Goal: Task Accomplishment & Management: Manage account settings

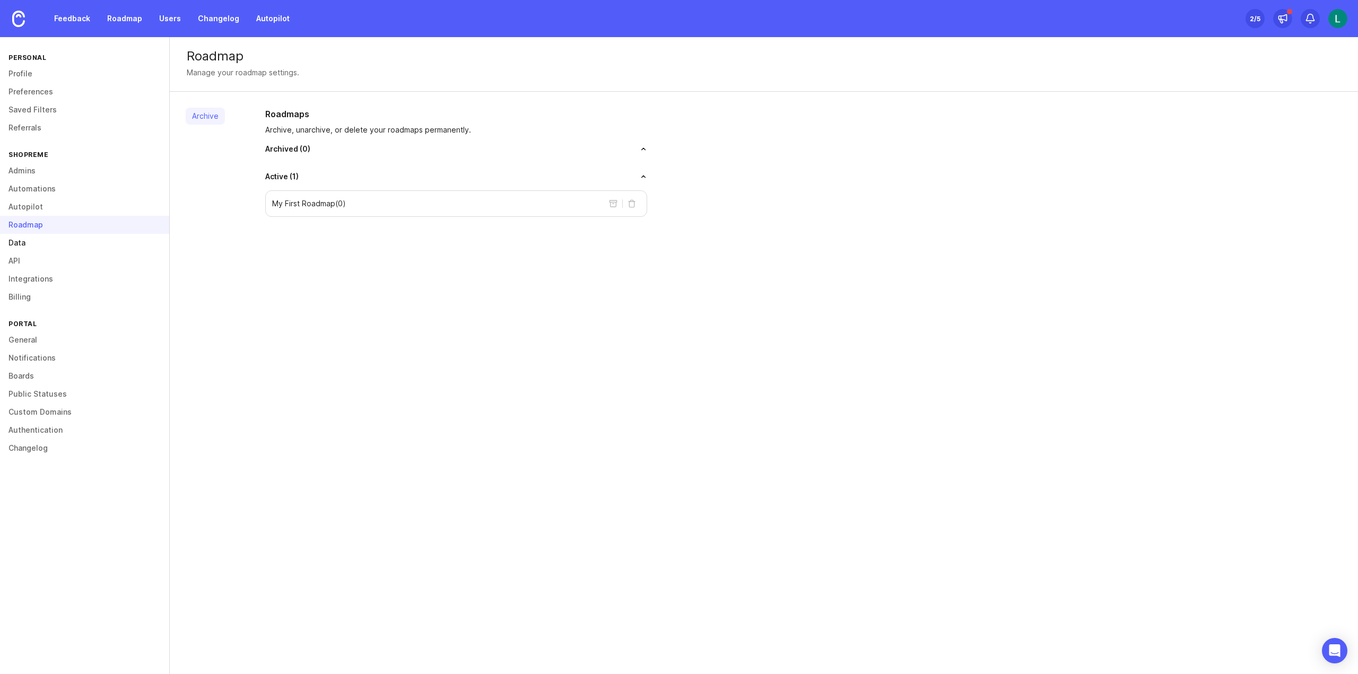
click at [51, 246] on link "Data" at bounding box center [84, 243] width 169 height 18
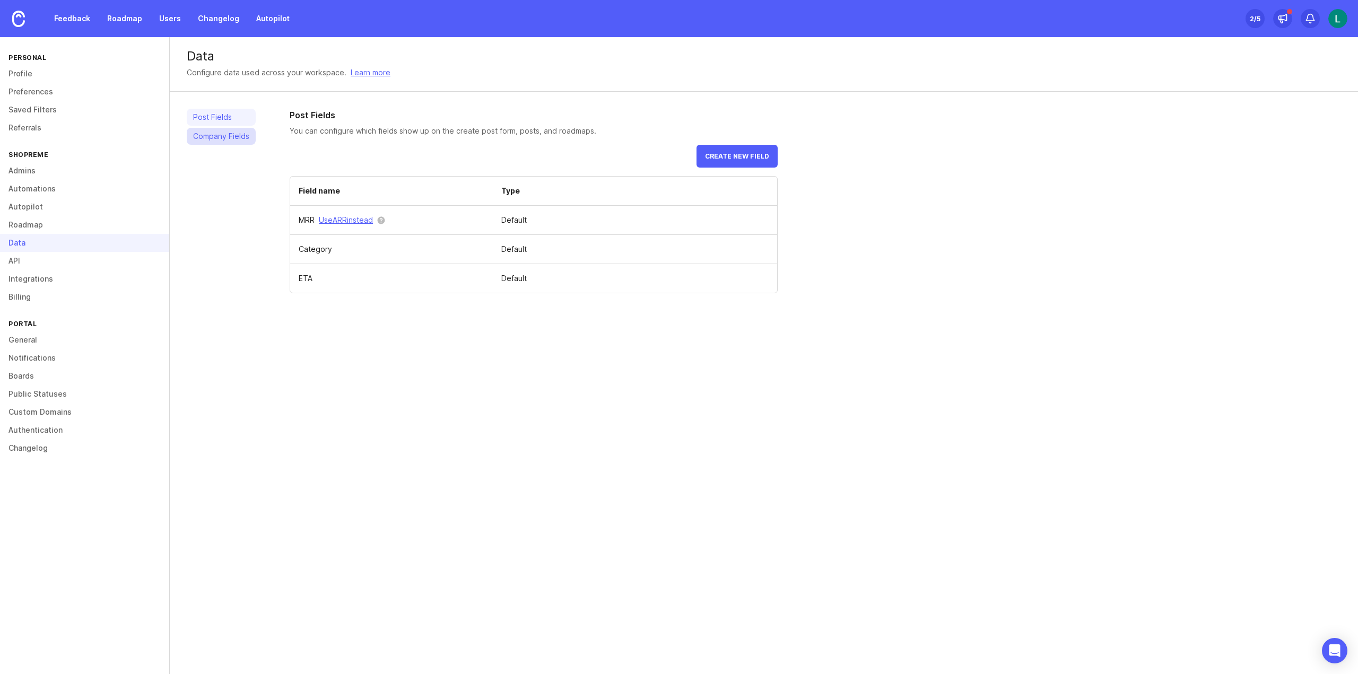
click at [211, 129] on link "Company Fields" at bounding box center [221, 136] width 69 height 17
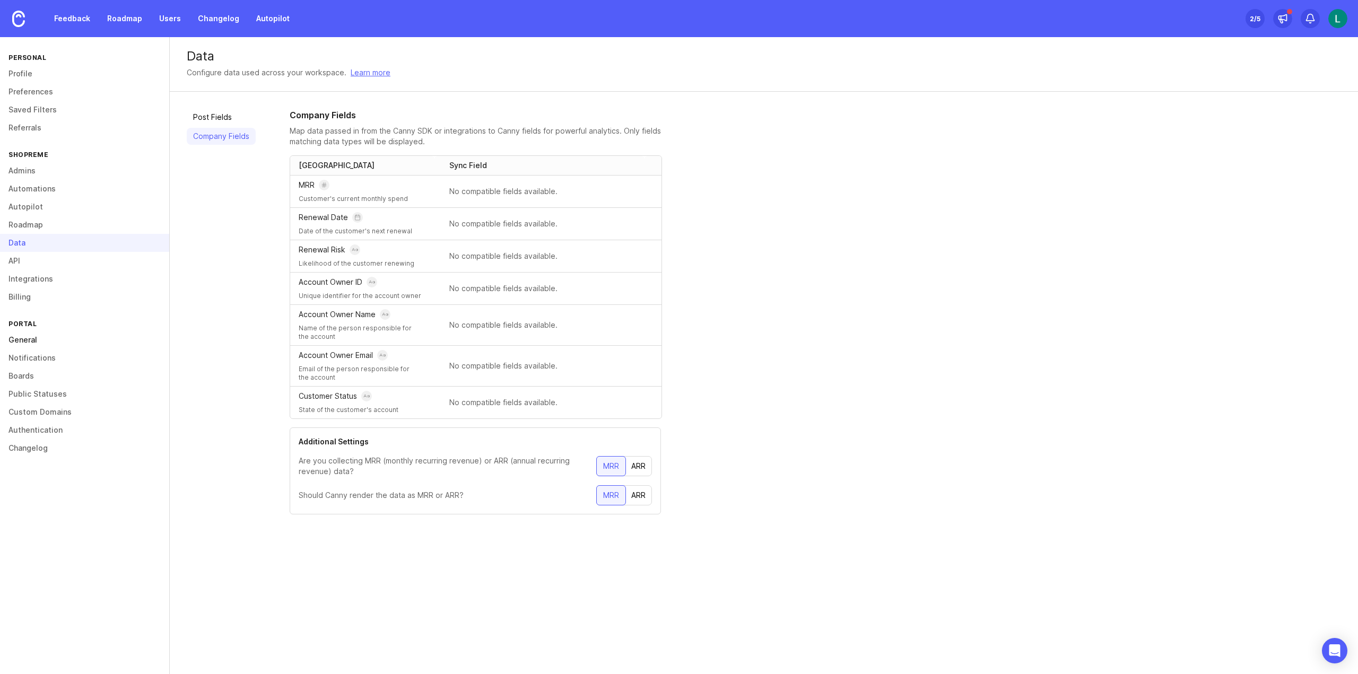
click at [28, 338] on link "General" at bounding box center [84, 340] width 169 height 18
